Goal: Information Seeking & Learning: Learn about a topic

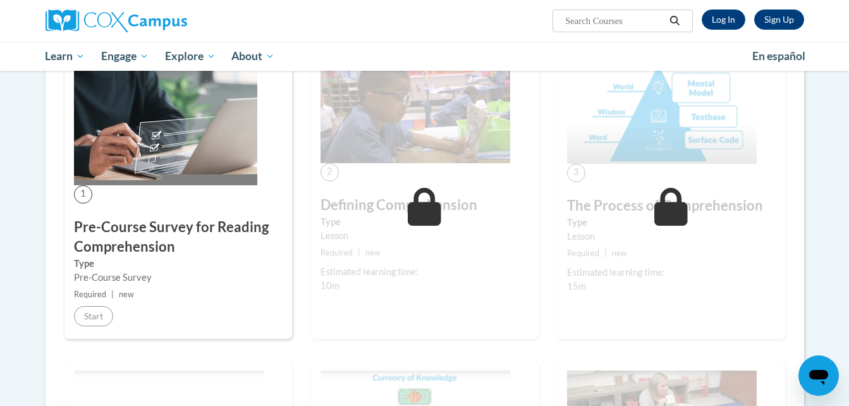
scroll to position [241, 0]
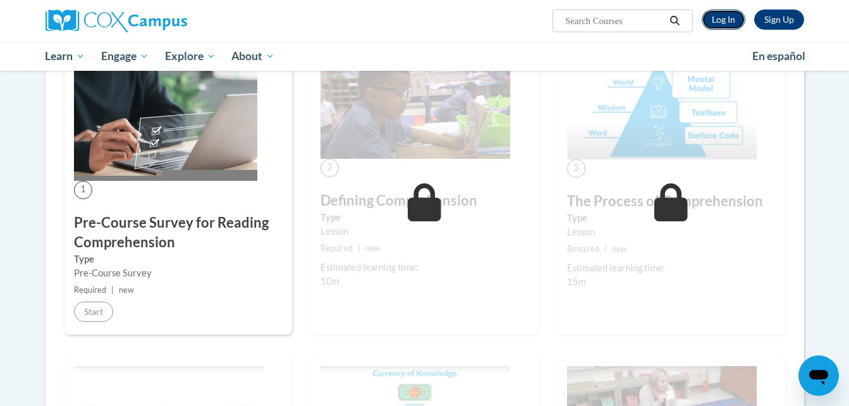
click at [716, 27] on link "Log In" at bounding box center [724, 19] width 44 height 20
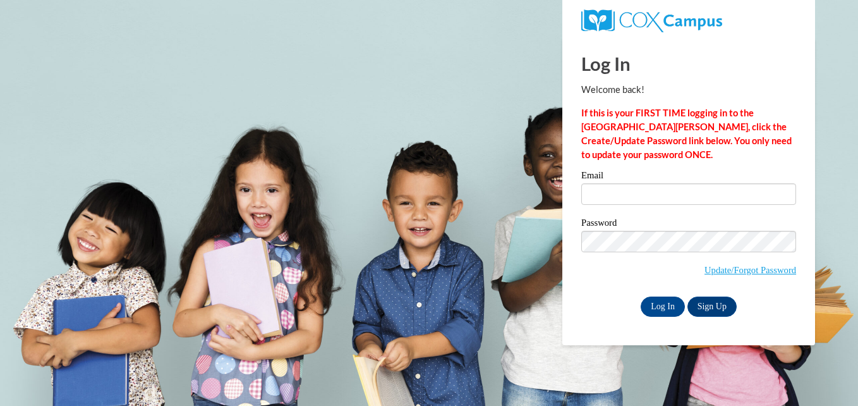
click at [631, 180] on label "Email" at bounding box center [688, 177] width 215 height 13
click at [631, 183] on input "Email" at bounding box center [688, 193] width 215 height 21
click at [633, 185] on input "Email" at bounding box center [688, 193] width 215 height 21
type input "eb19616@georgiasouthern.edu"
click at [665, 308] on input "Log In" at bounding box center [663, 306] width 44 height 20
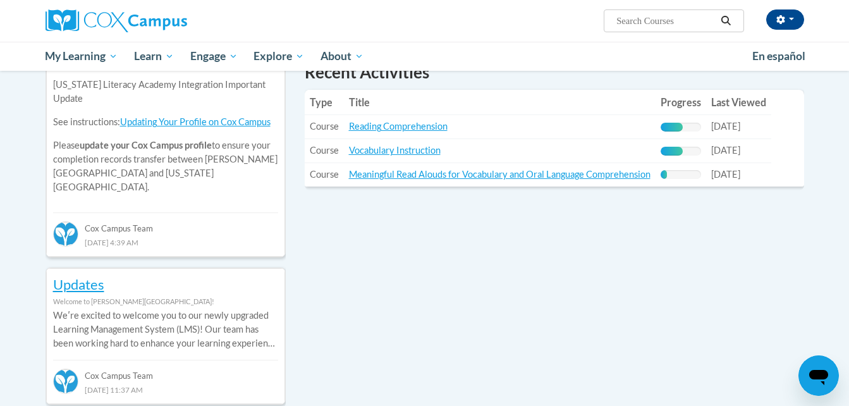
scroll to position [466, 0]
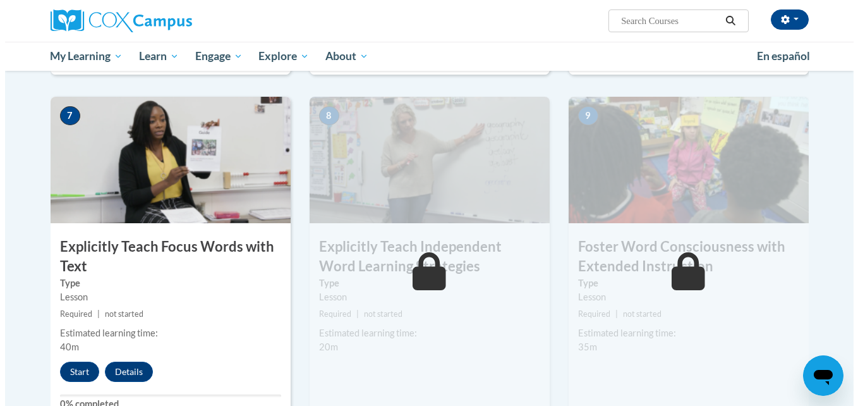
scroll to position [955, 0]
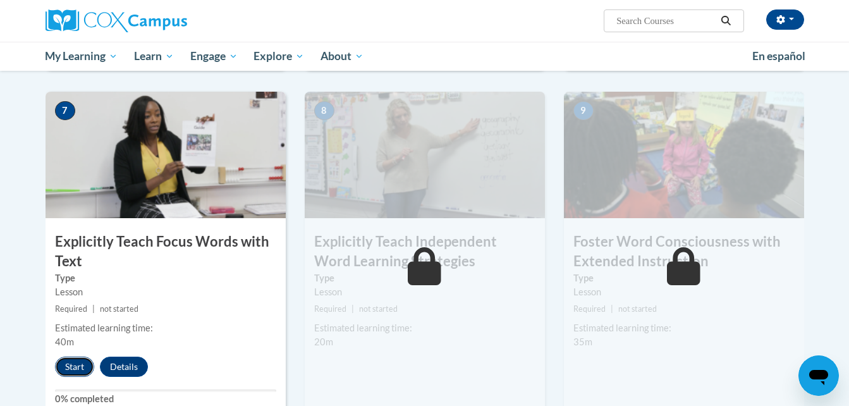
click at [68, 362] on button "Start" at bounding box center [74, 366] width 39 height 20
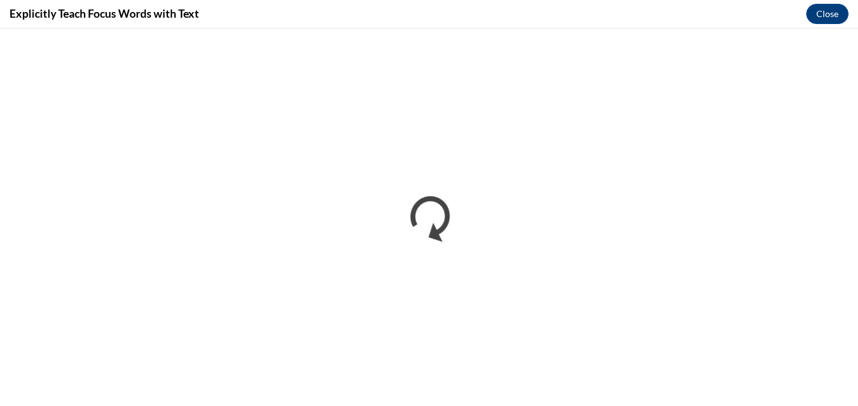
scroll to position [0, 0]
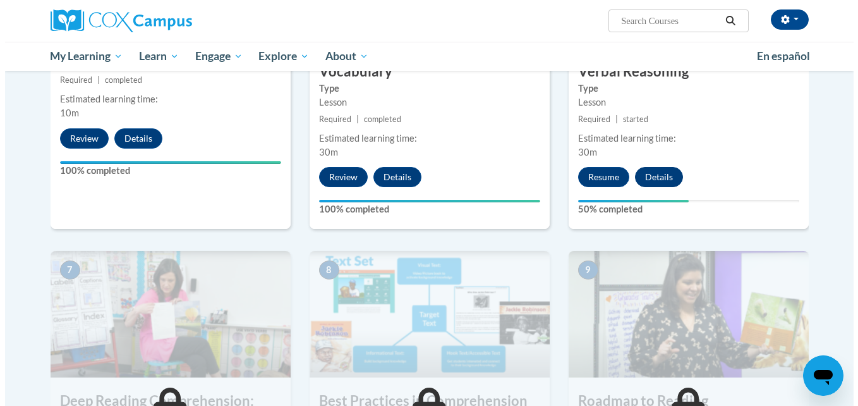
scroll to position [795, 0]
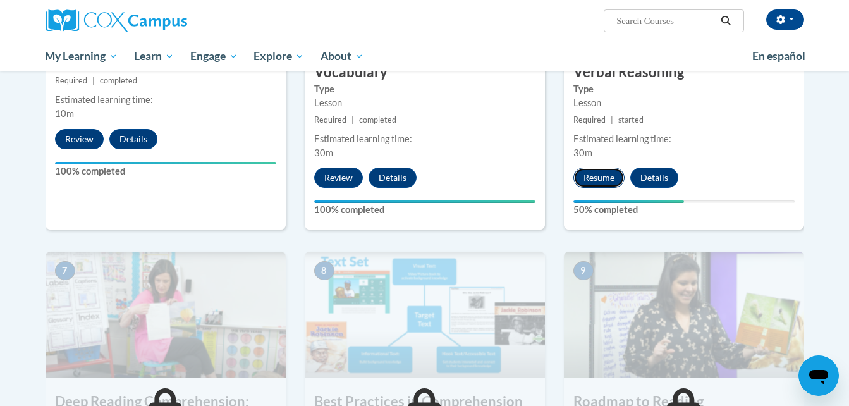
click at [588, 177] on button "Resume" at bounding box center [598, 177] width 51 height 20
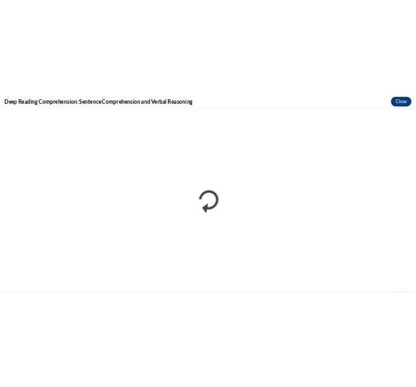
scroll to position [0, 0]
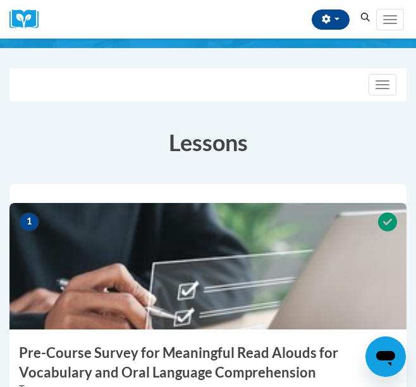
click at [134, 274] on img at bounding box center [207, 266] width 397 height 126
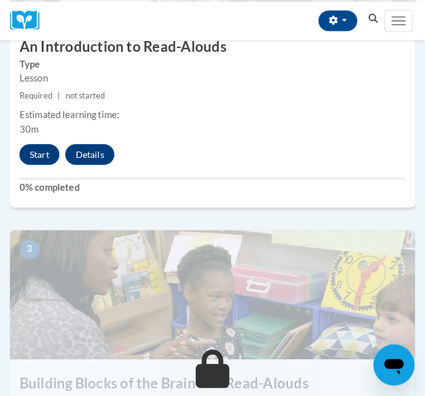
scroll to position [818, 0]
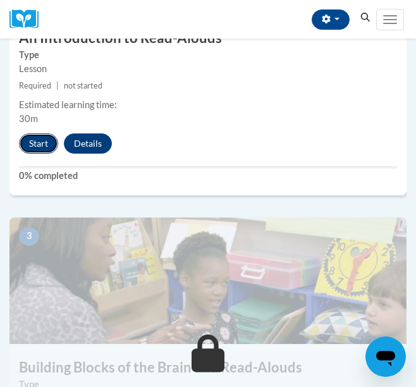
click at [53, 145] on button "Start" at bounding box center [38, 143] width 39 height 20
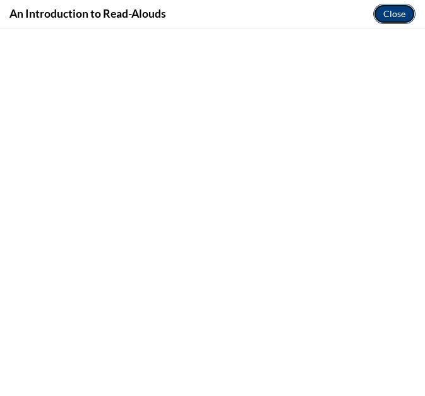
click at [388, 13] on button "Close" at bounding box center [395, 14] width 42 height 20
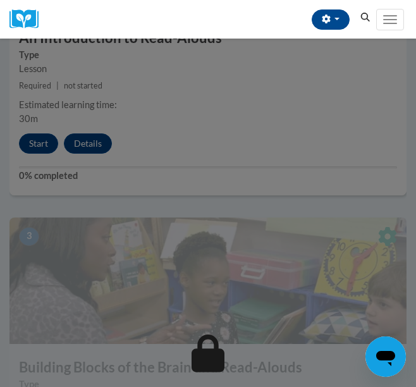
click at [42, 145] on div at bounding box center [208, 193] width 416 height 387
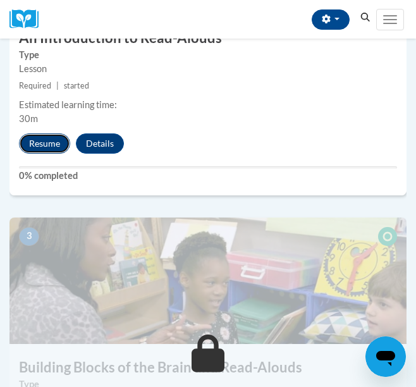
click at [59, 137] on button "Resume" at bounding box center [44, 143] width 51 height 20
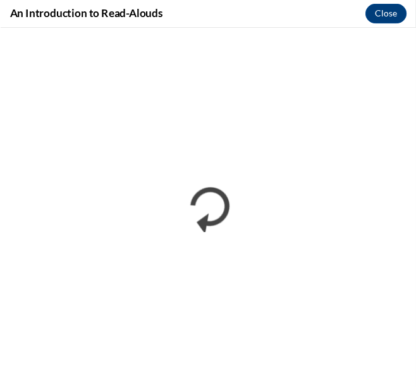
scroll to position [0, 0]
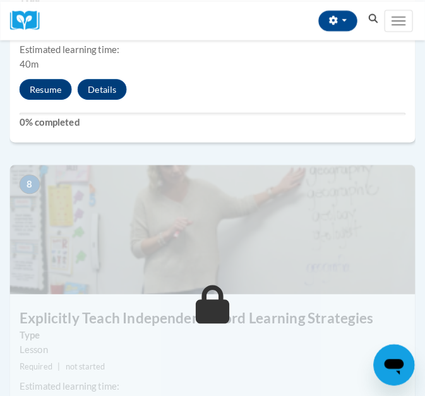
scroll to position [2424, 0]
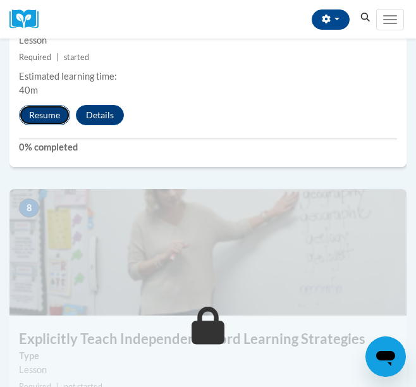
click at [46, 120] on button "Resume" at bounding box center [44, 115] width 51 height 20
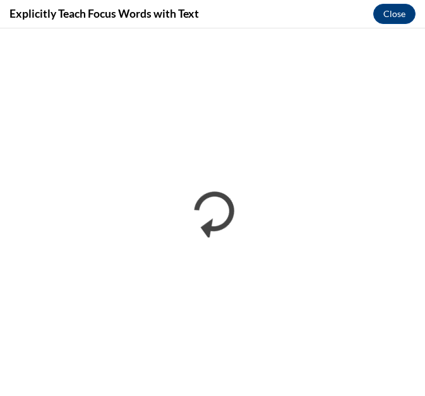
scroll to position [0, 0]
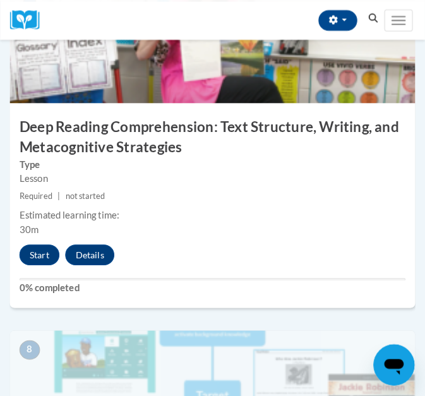
scroll to position [2350, 0]
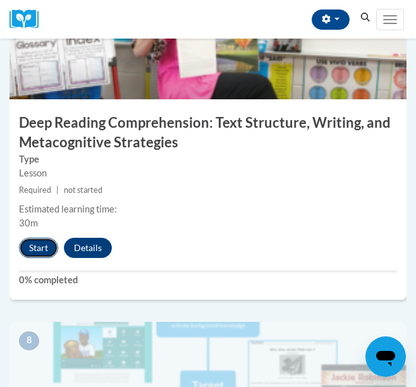
click at [32, 250] on button "Start" at bounding box center [38, 248] width 39 height 20
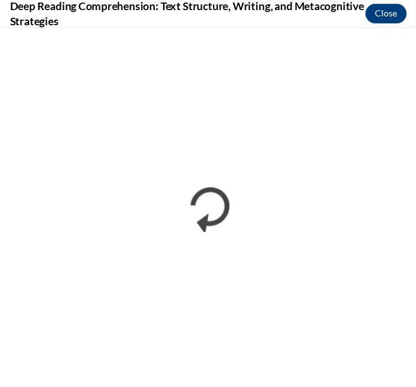
scroll to position [0, 0]
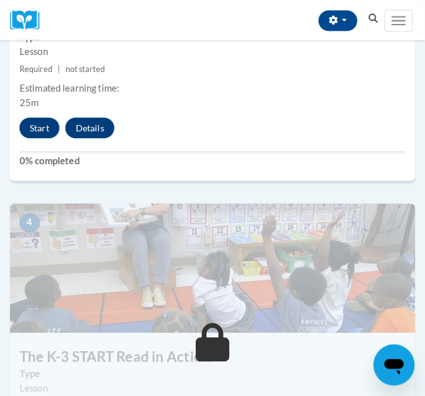
scroll to position [1167, 0]
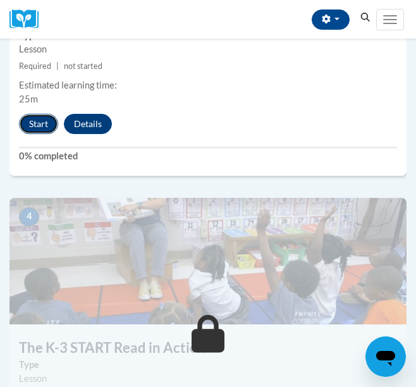
click at [50, 115] on button "Start" at bounding box center [38, 124] width 39 height 20
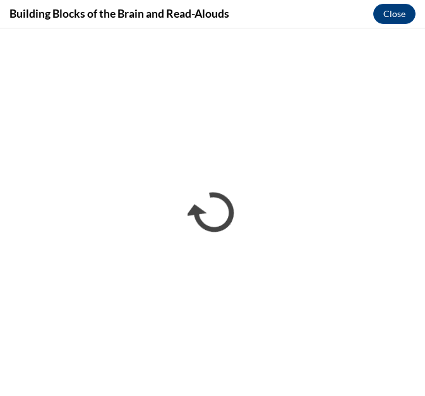
scroll to position [0, 0]
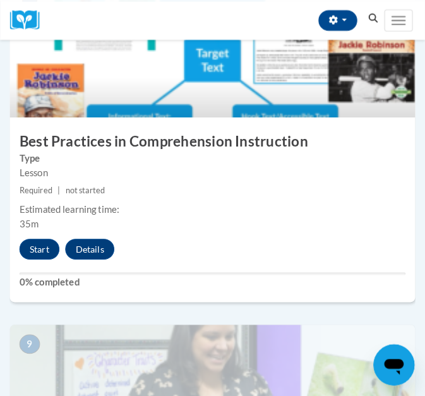
scroll to position [2671, 0]
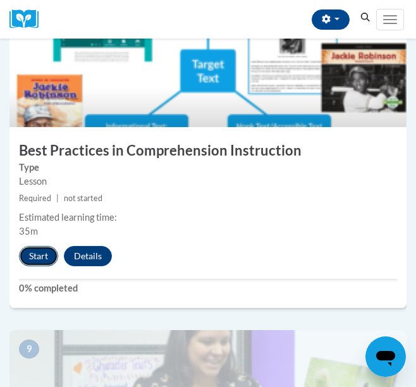
click at [43, 260] on button "Start" at bounding box center [38, 256] width 39 height 20
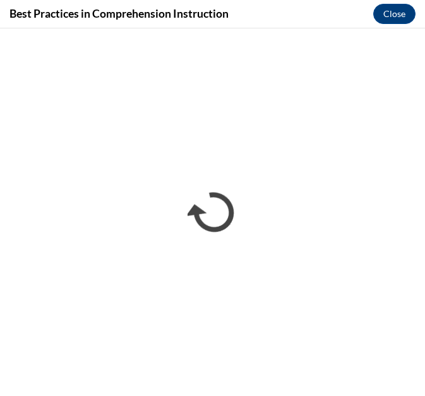
scroll to position [0, 0]
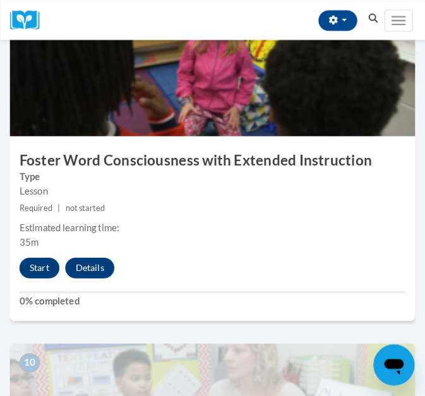
scroll to position [2934, 0]
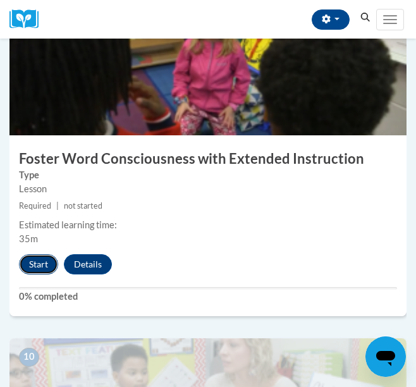
click at [38, 266] on button "Start" at bounding box center [38, 264] width 39 height 20
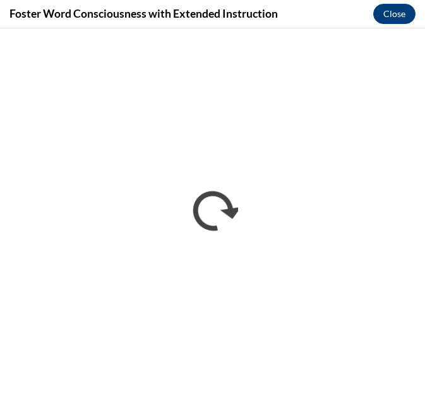
scroll to position [0, 0]
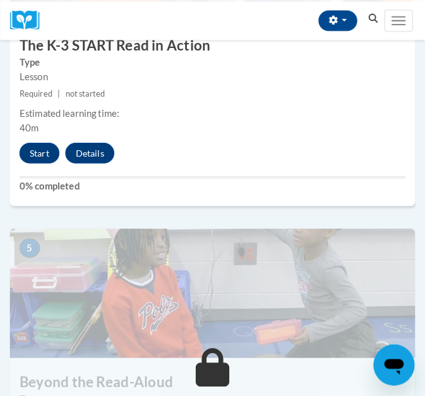
scroll to position [1470, 0]
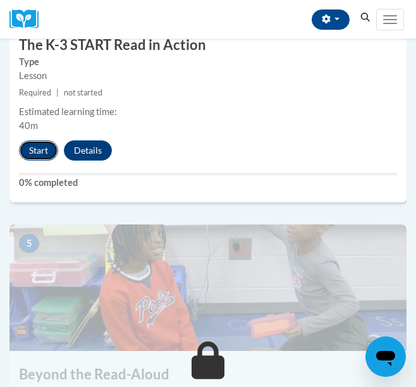
click at [54, 153] on button "Start" at bounding box center [38, 150] width 39 height 20
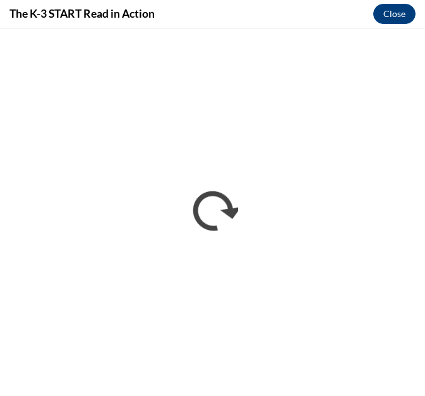
scroll to position [0, 0]
